Goal: Task Accomplishment & Management: Use online tool/utility

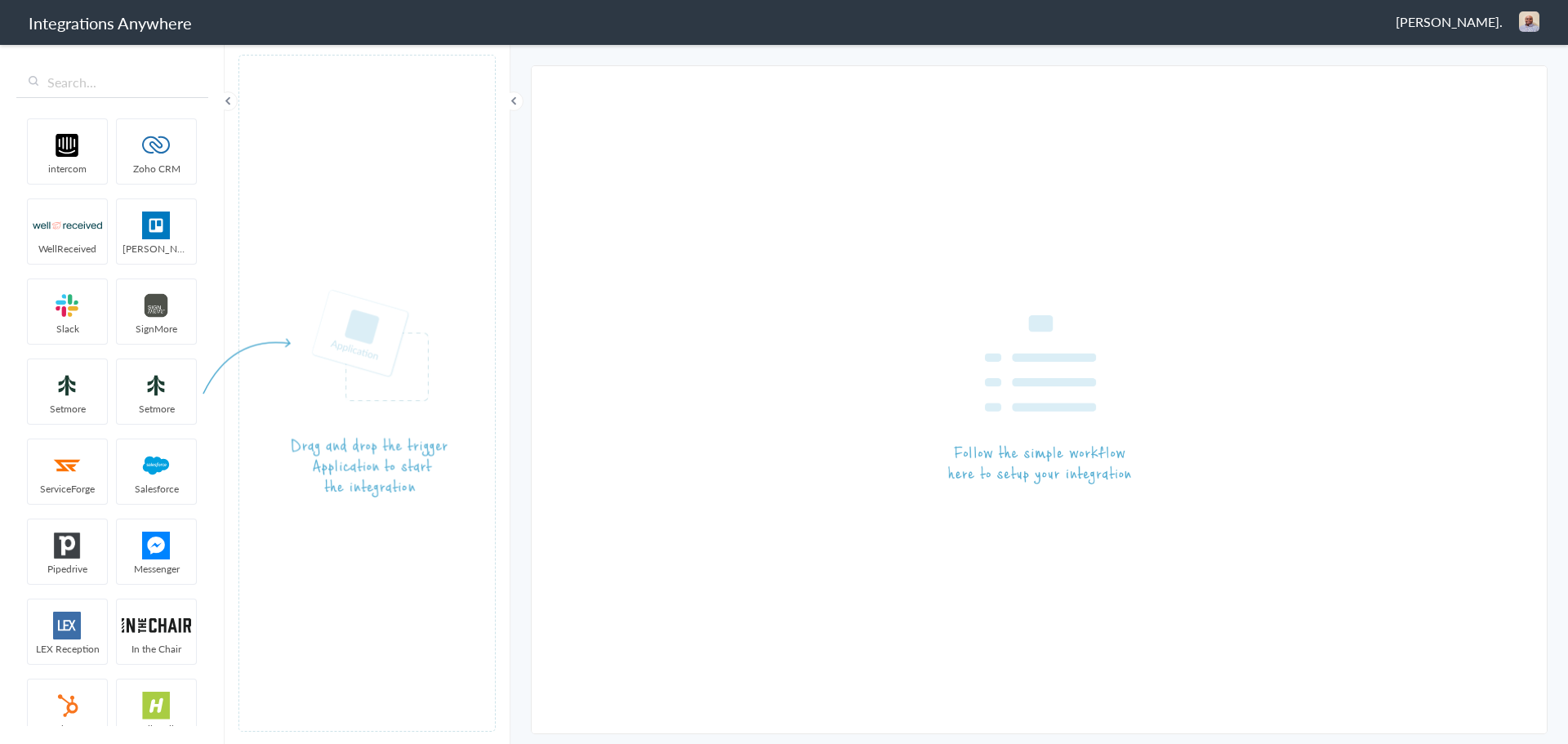
click at [1458, 22] on span "Patrick Asukujnr." at bounding box center [1449, 22] width 107 height 19
click at [1468, 86] on li "Dashboard" at bounding box center [1494, 83] width 112 height 24
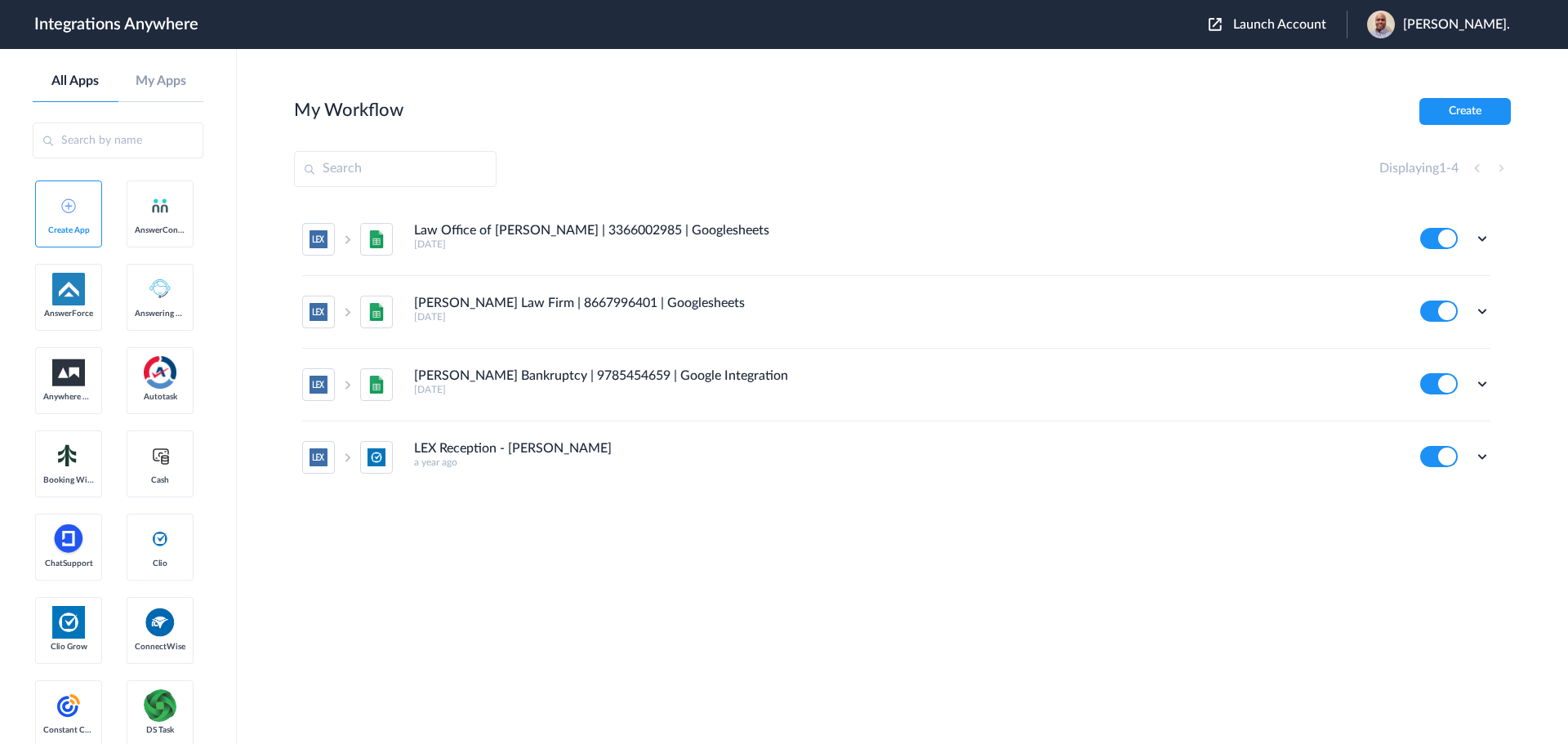
click at [1292, 20] on span "Launch Account" at bounding box center [1279, 24] width 93 height 13
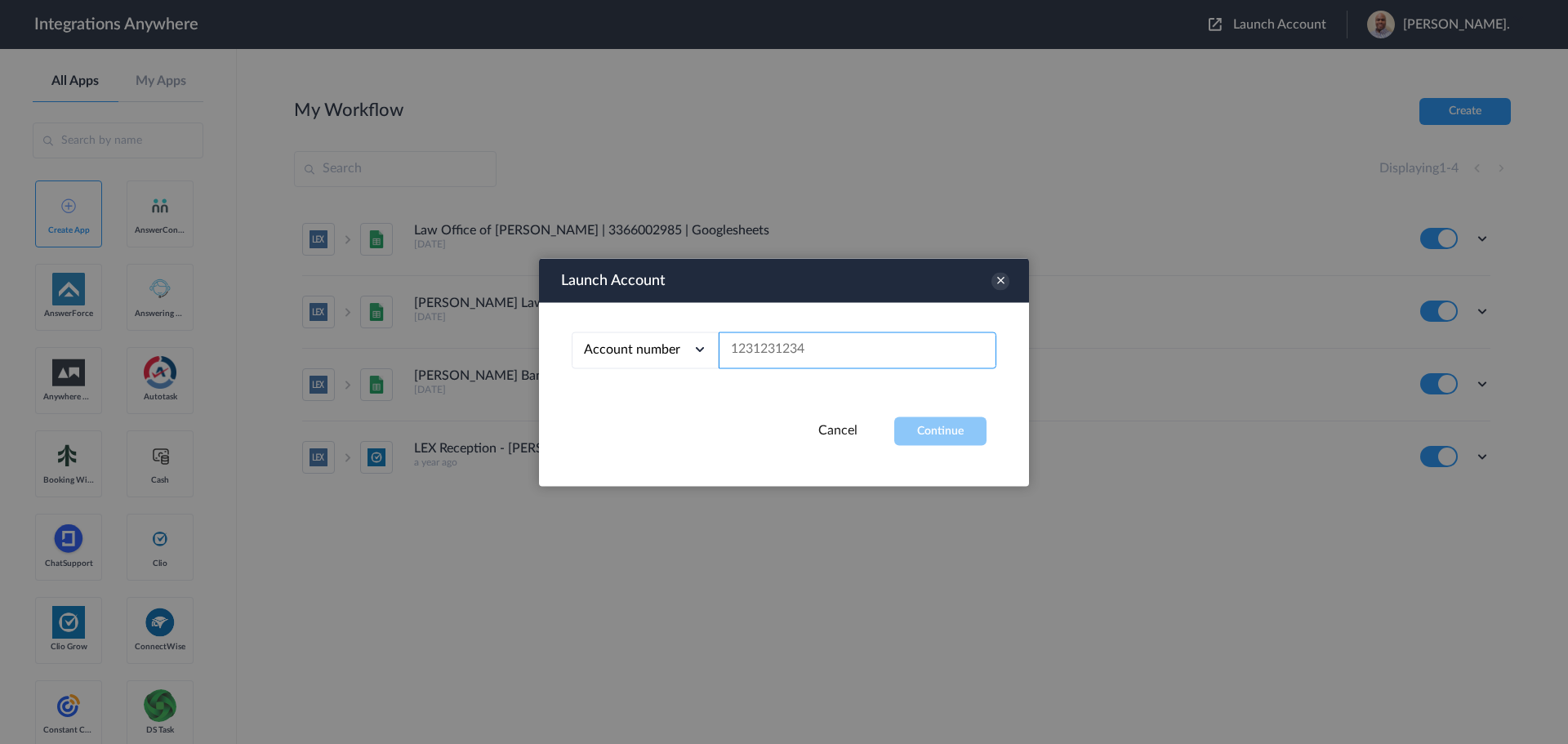
paste input "8773880129"
type input "8773880129"
click at [941, 428] on button "Continue" at bounding box center [940, 431] width 92 height 29
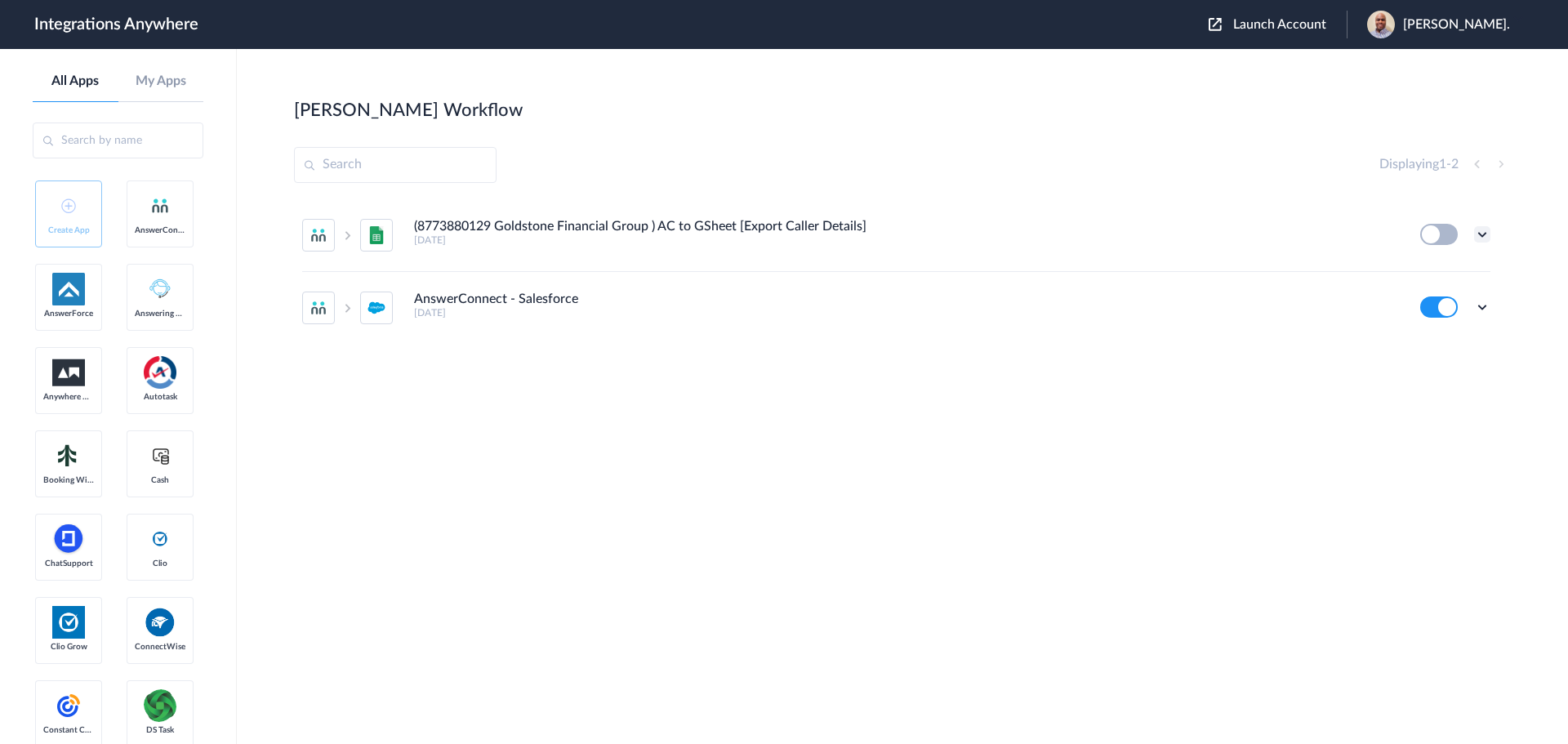
click at [1479, 229] on icon at bounding box center [1482, 235] width 16 height 16
click at [1457, 273] on li "Edit" at bounding box center [1437, 272] width 106 height 30
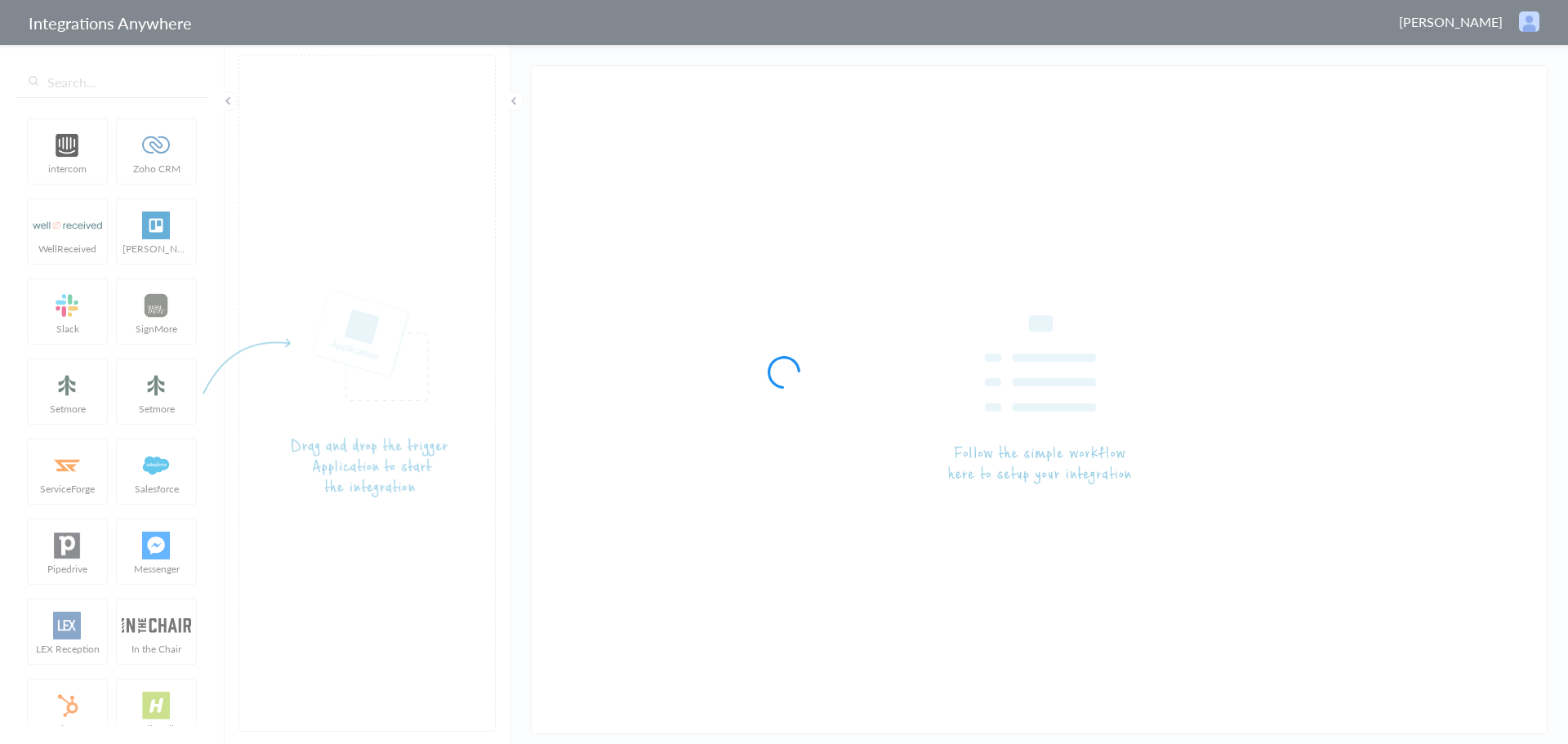
type input "(8773880129 Goldstone Financial Group ) AC to GSheet [Export Caller Details]"
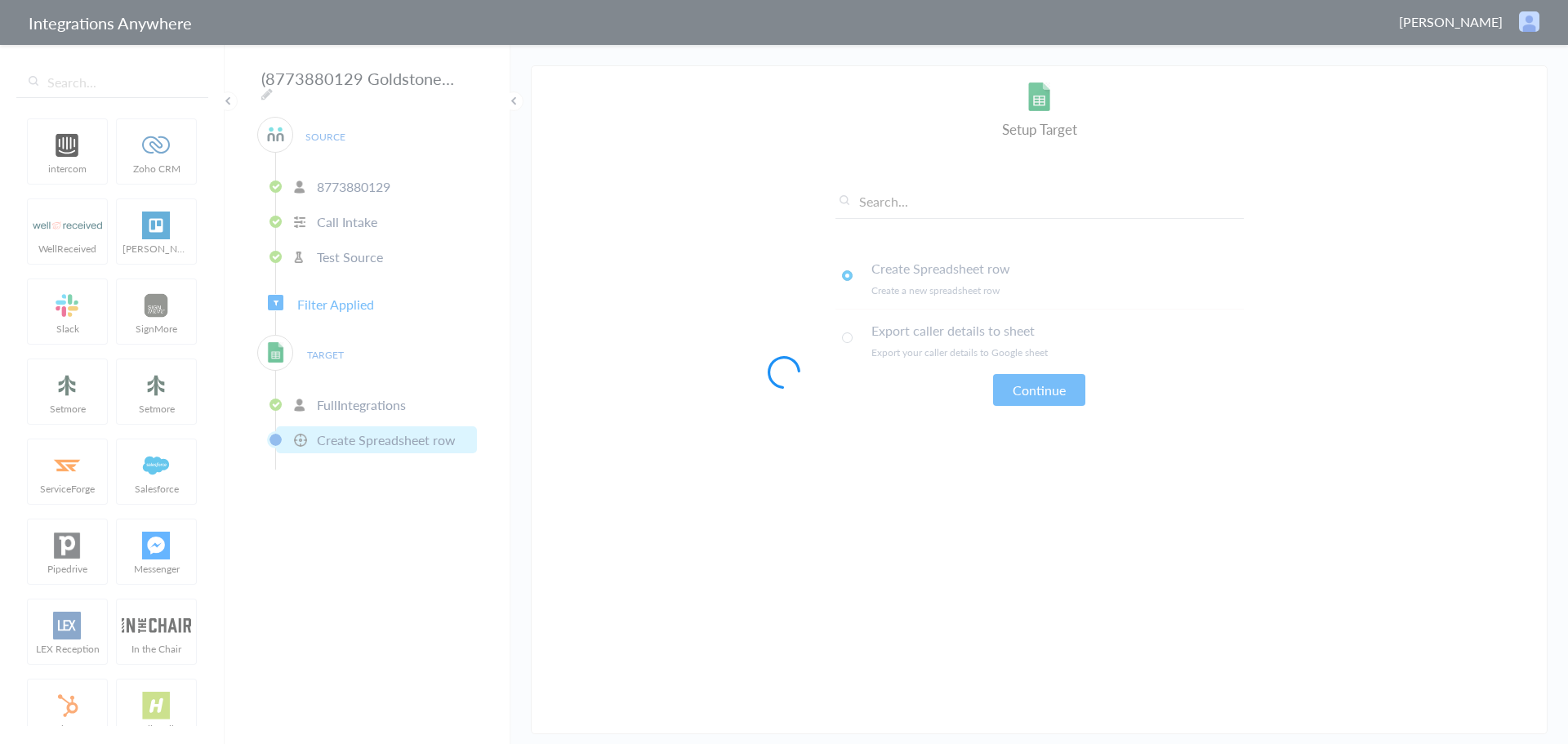
click at [303, 344] on div at bounding box center [784, 372] width 1568 height 744
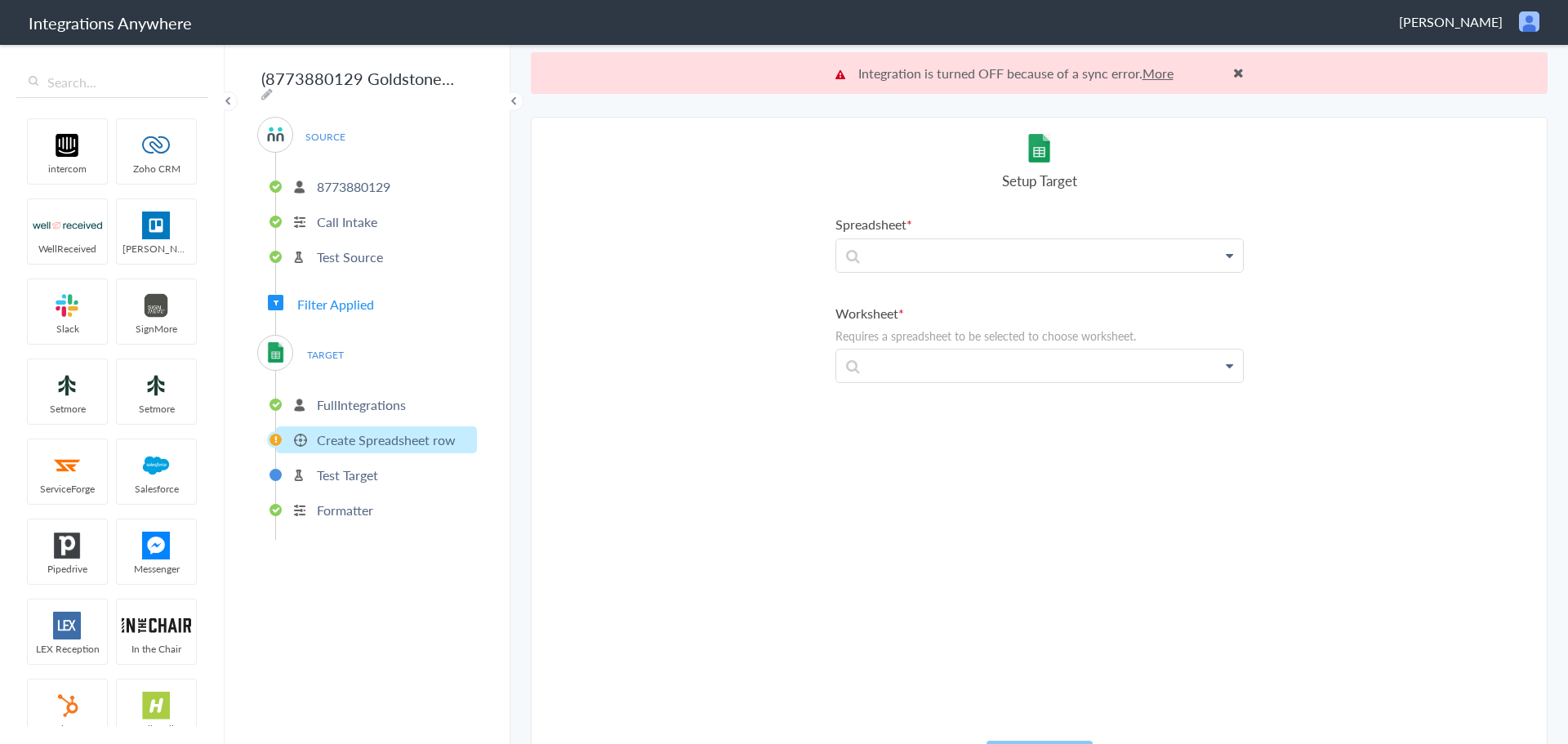
click at [380, 419] on ul "FullIntegrations Create Spreadsheet row Test Target Formatter" at bounding box center [376, 455] width 202 height 169
click at [418, 433] on p "Create Spreadsheet row" at bounding box center [386, 440] width 139 height 19
click at [416, 404] on li "FullIntegrations" at bounding box center [377, 405] width 201 height 27
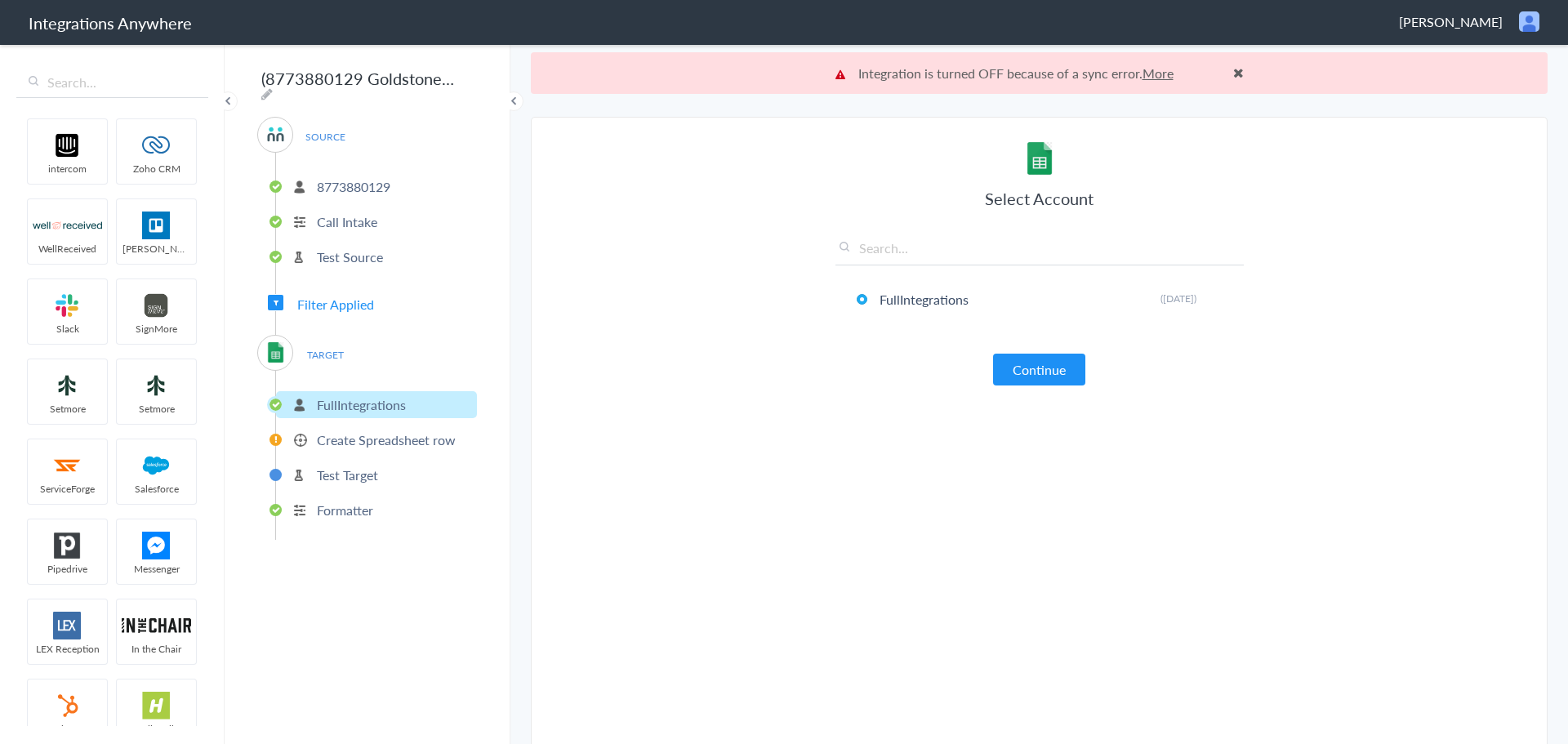
click at [395, 437] on p "Create Spreadsheet row" at bounding box center [386, 440] width 139 height 19
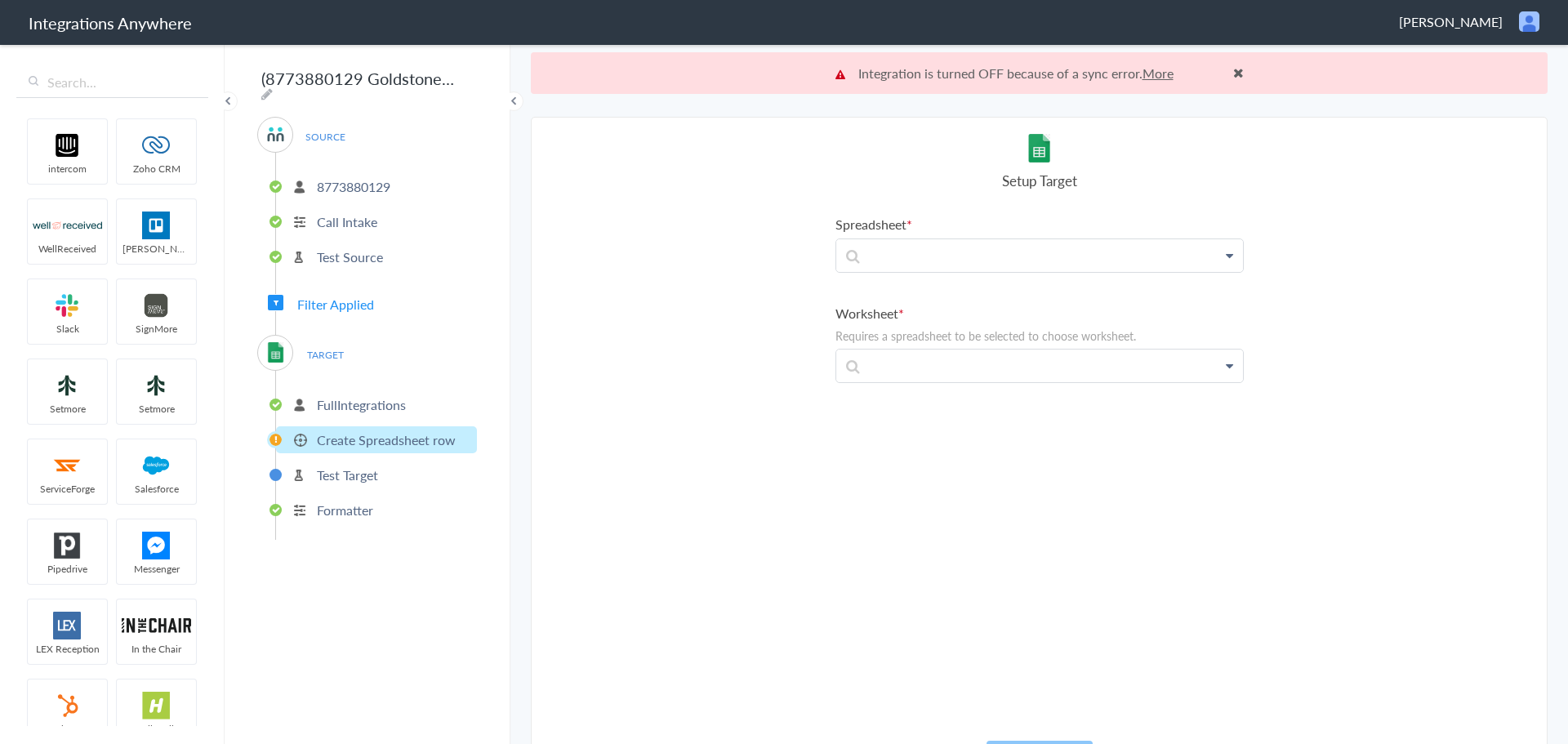
click at [424, 411] on li "FullIntegrations" at bounding box center [377, 405] width 201 height 27
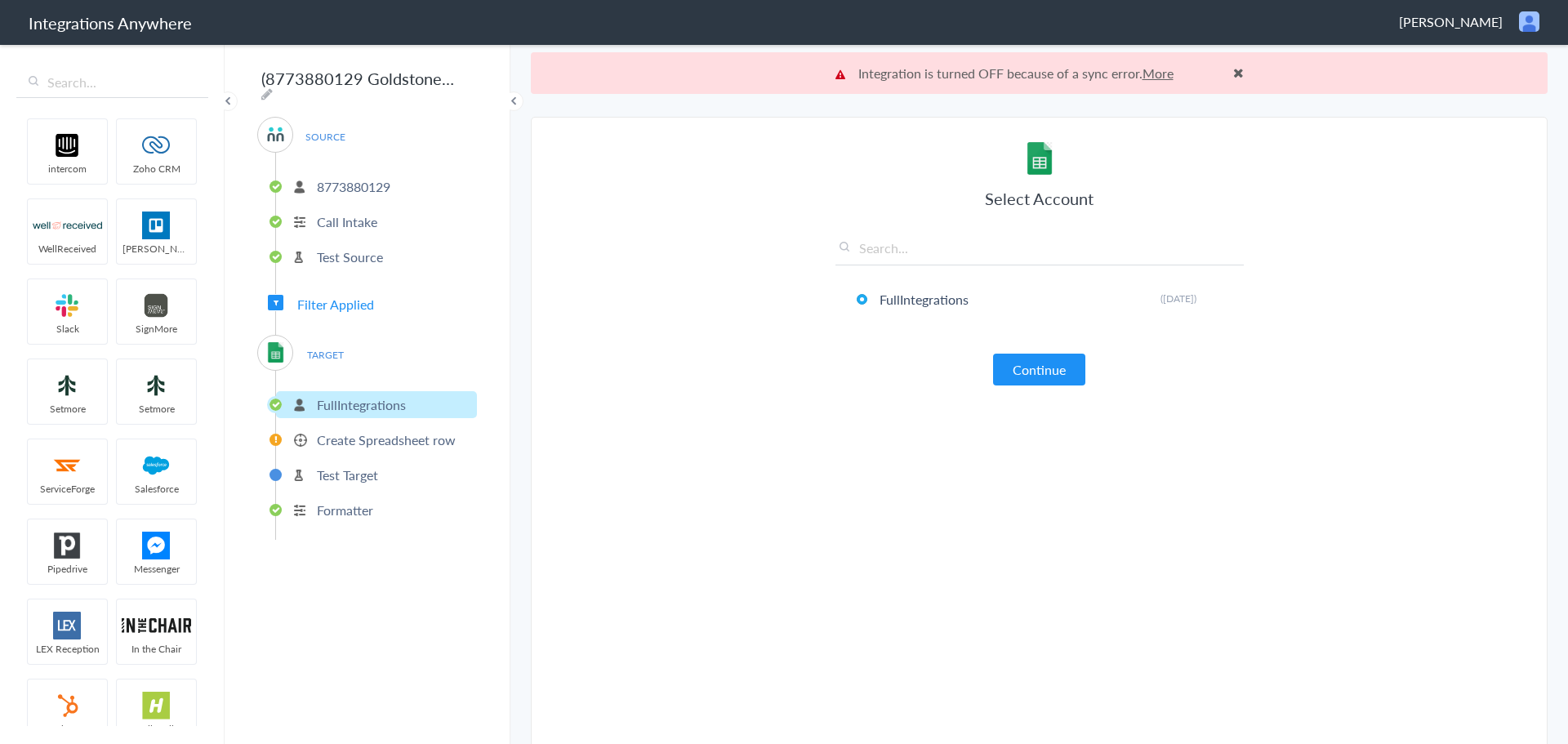
click at [380, 430] on p "Create Spreadsheet row" at bounding box center [386, 440] width 139 height 19
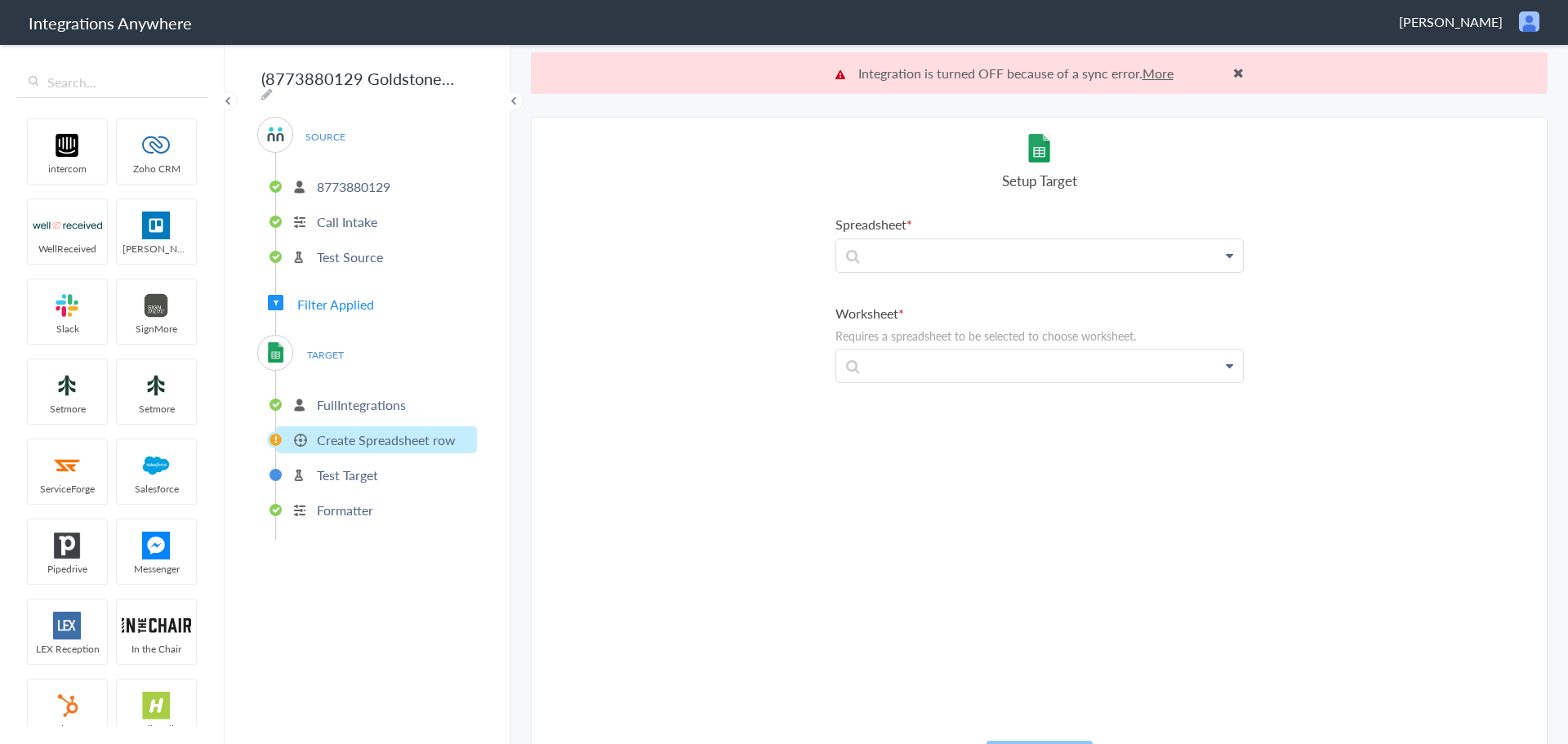
click at [1226, 252] on icon at bounding box center [1229, 256] width 7 height 13
click at [1188, 175] on h4 "Setup Target" at bounding box center [1039, 180] width 409 height 20
click at [1226, 360] on icon at bounding box center [1229, 366] width 7 height 13
click at [1206, 259] on p at bounding box center [1039, 255] width 407 height 32
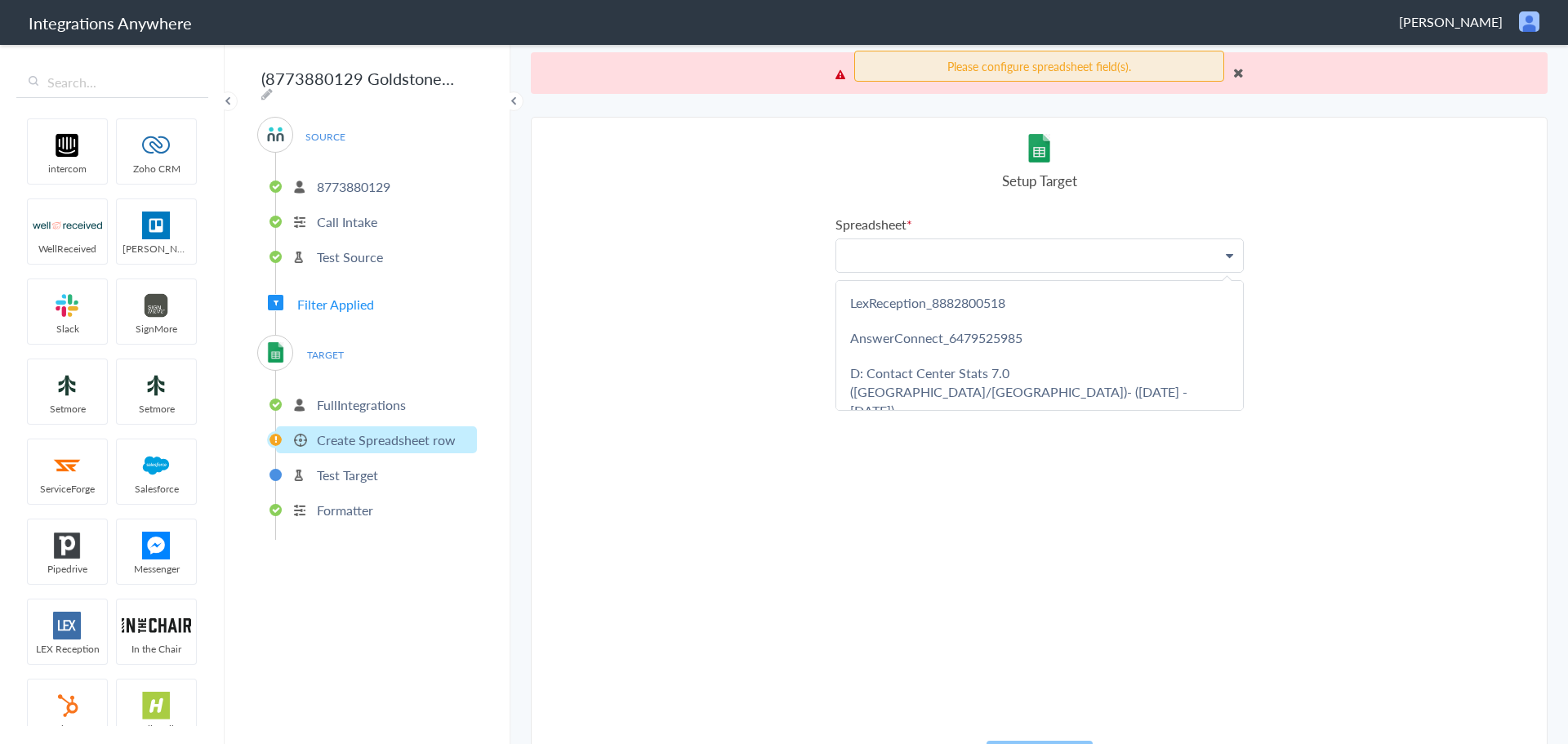
click at [1217, 253] on p at bounding box center [1039, 255] width 407 height 32
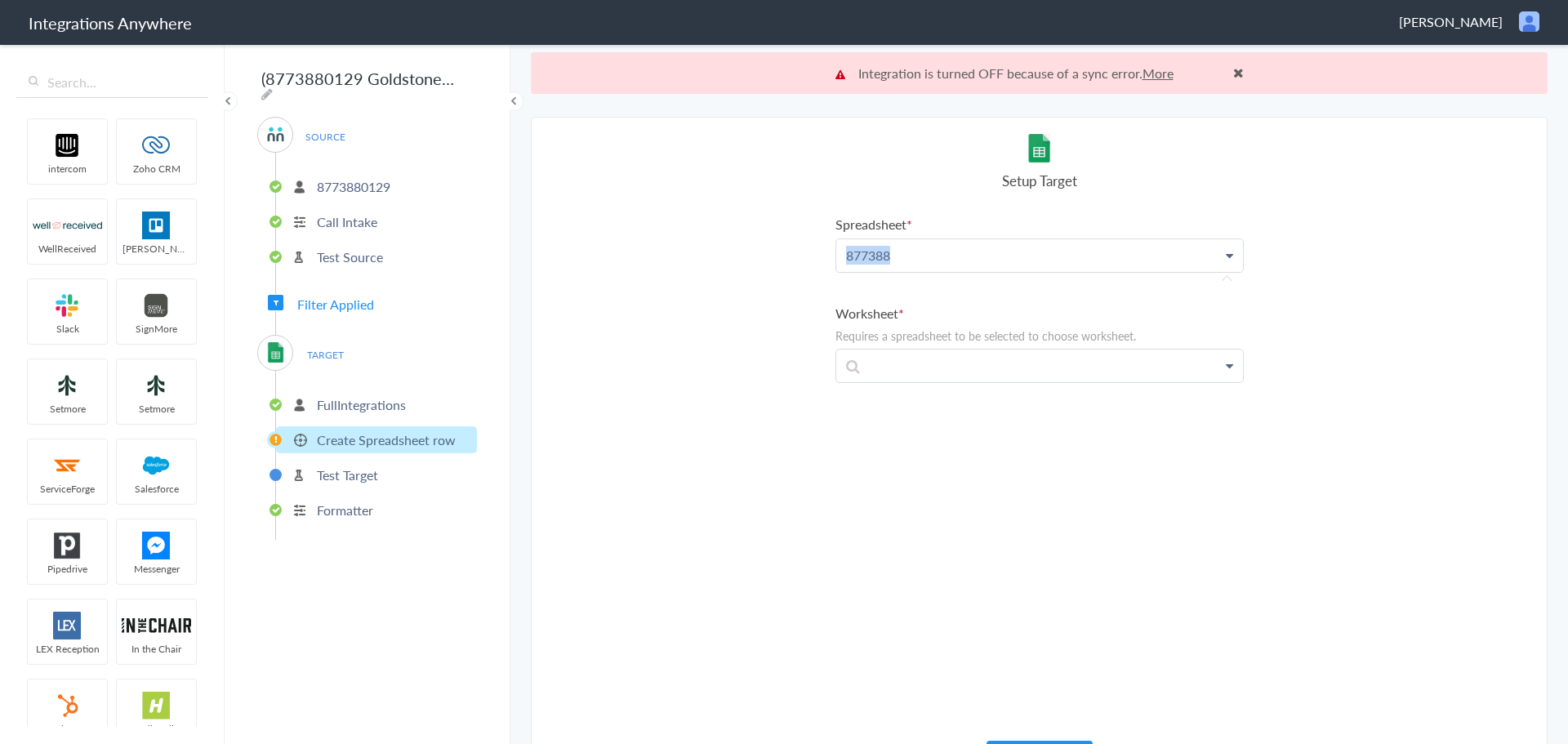
drag, startPoint x: 955, startPoint y: 245, endPoint x: 626, endPoint y: 268, distance: 329.8
click at [628, 269] on section "Select Account 8286334931 Rename Delete (3 years ago) 8286334931 Rename Delete …" at bounding box center [1039, 451] width 1016 height 669
